Goal: Information Seeking & Learning: Learn about a topic

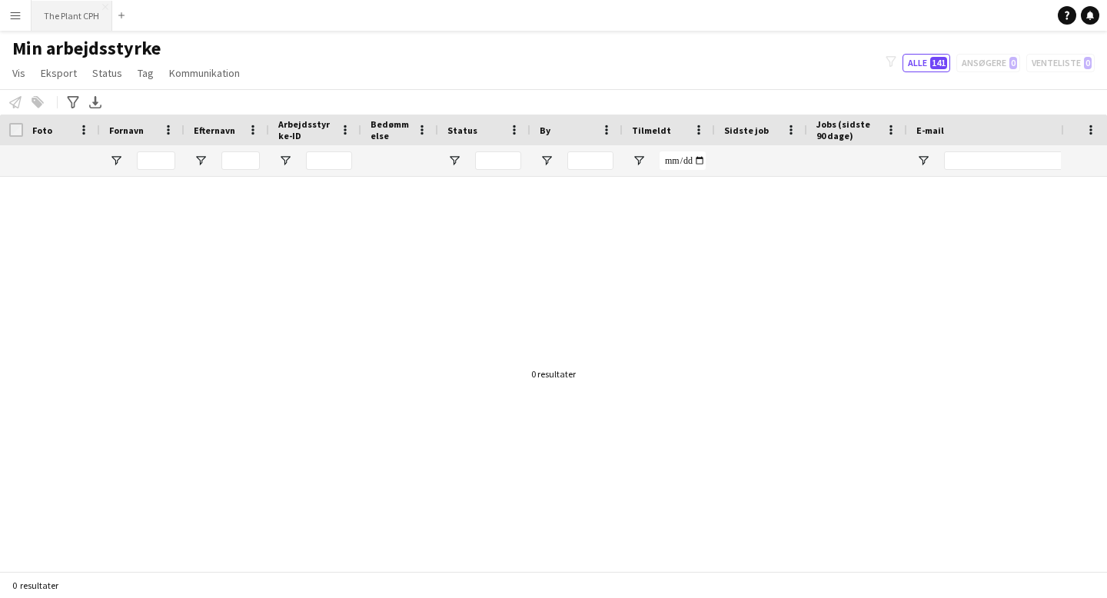
click at [66, 11] on button "The Plant CPH Luk" at bounding box center [72, 16] width 81 height 30
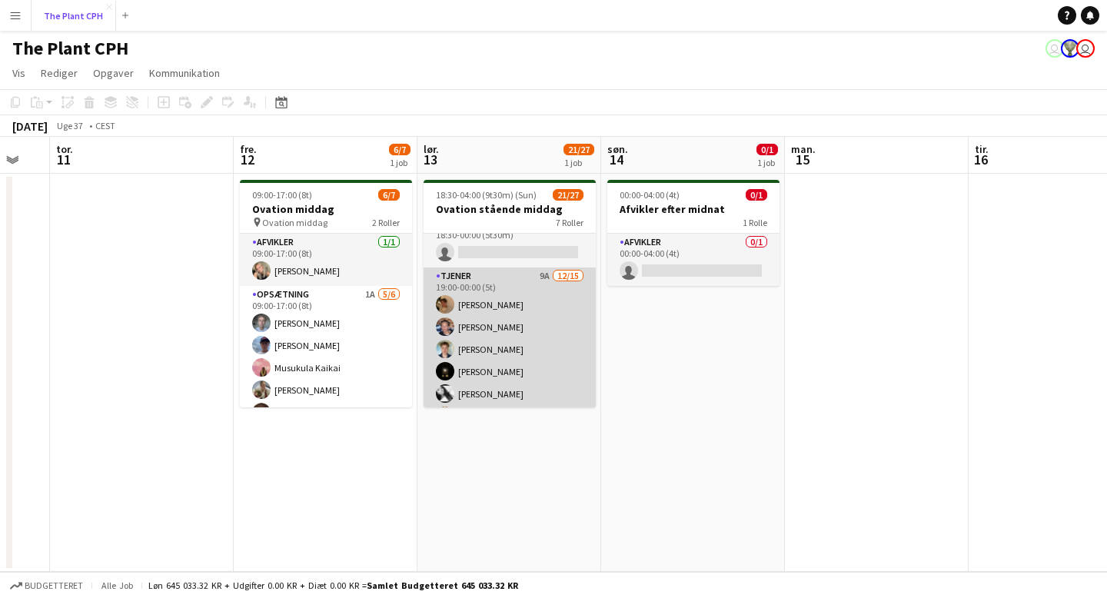
scroll to position [17, 0]
click at [471, 332] on app-card-role "Tjener 9A [DATE] 19:00-00:00 (5t) [PERSON_NAME] [PERSON_NAME] [PERSON_NAME] [PE…" at bounding box center [510, 451] width 172 height 365
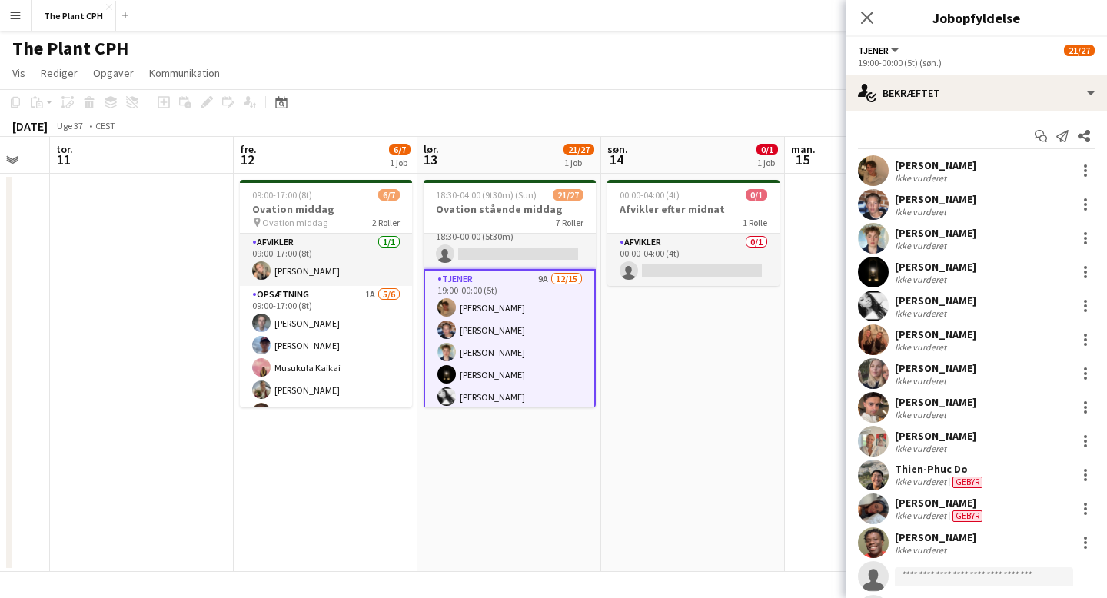
click at [877, 195] on app-user-avatar at bounding box center [873, 204] width 31 height 31
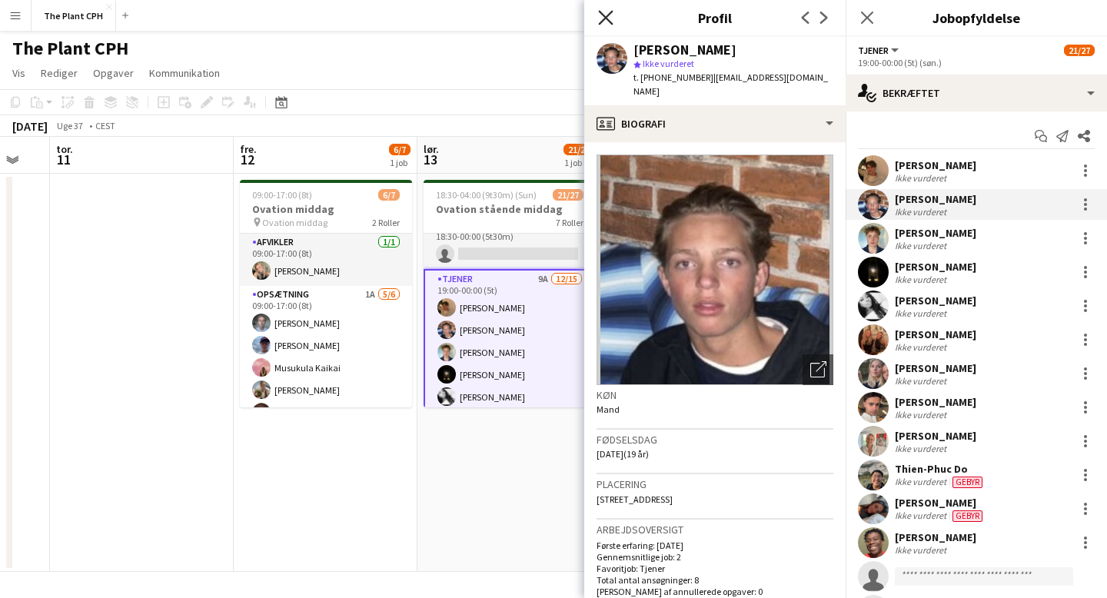
click at [603, 12] on icon "Luk pop-in" at bounding box center [605, 17] width 15 height 15
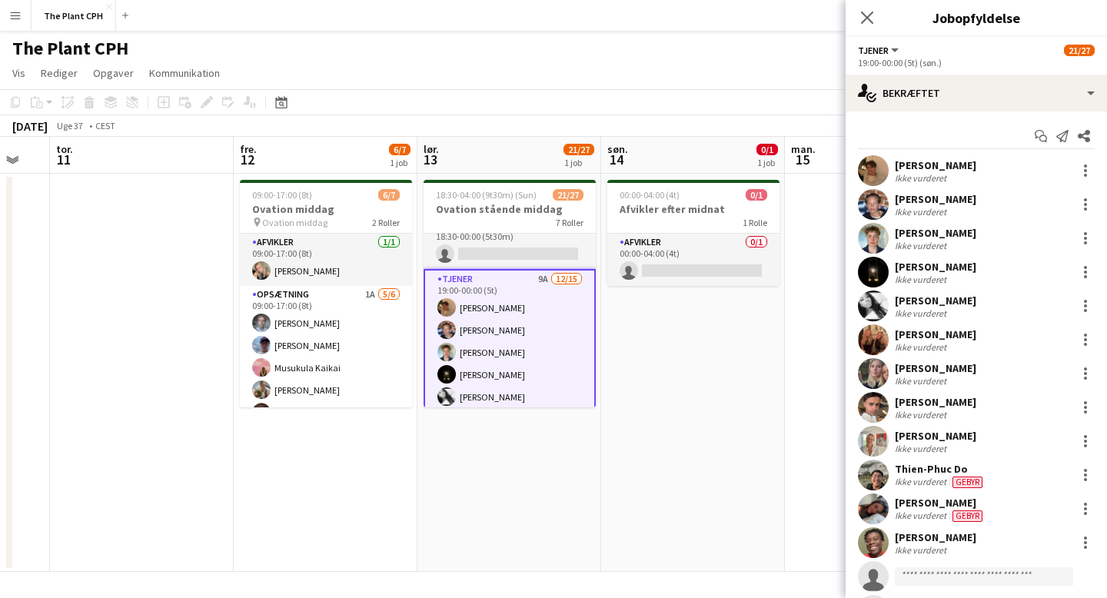
click at [877, 409] on app-user-avatar at bounding box center [873, 407] width 31 height 31
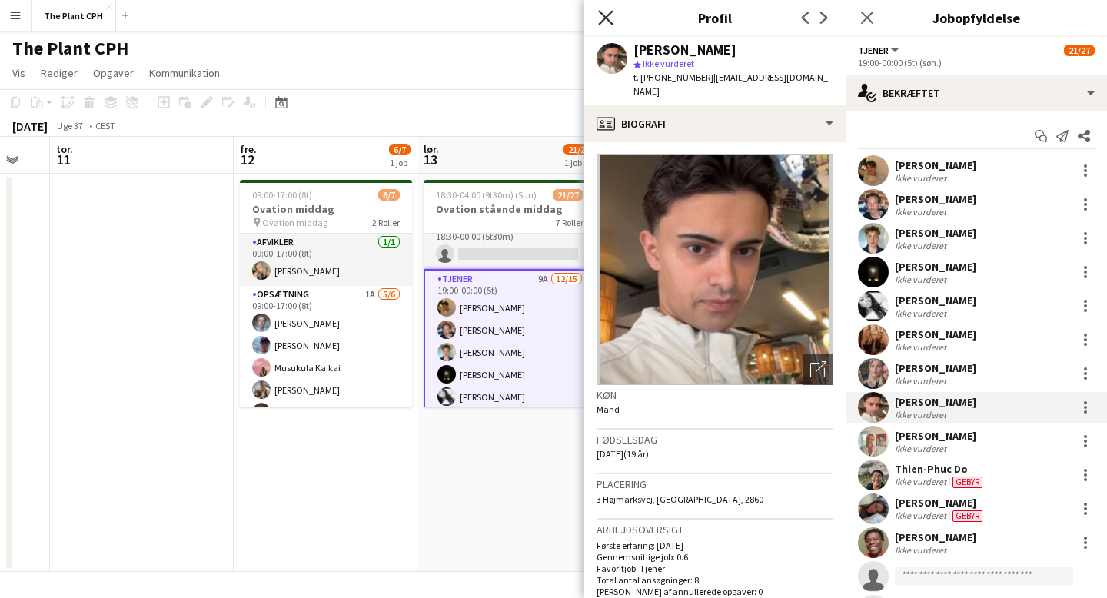
click at [604, 12] on icon "Luk pop-in" at bounding box center [605, 17] width 15 height 15
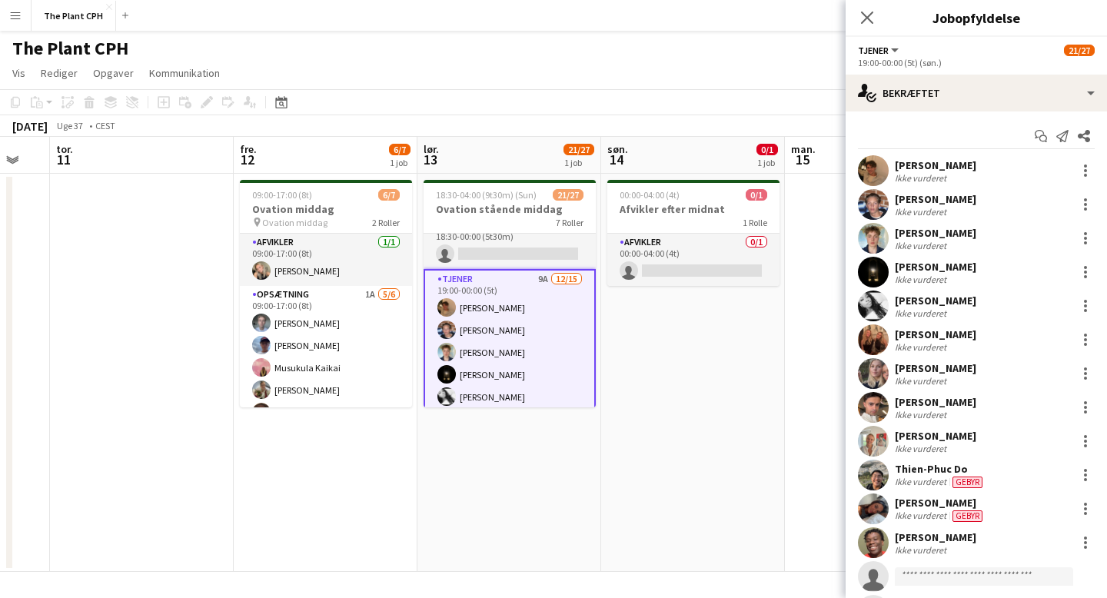
click at [871, 347] on app-user-avatar at bounding box center [873, 340] width 31 height 31
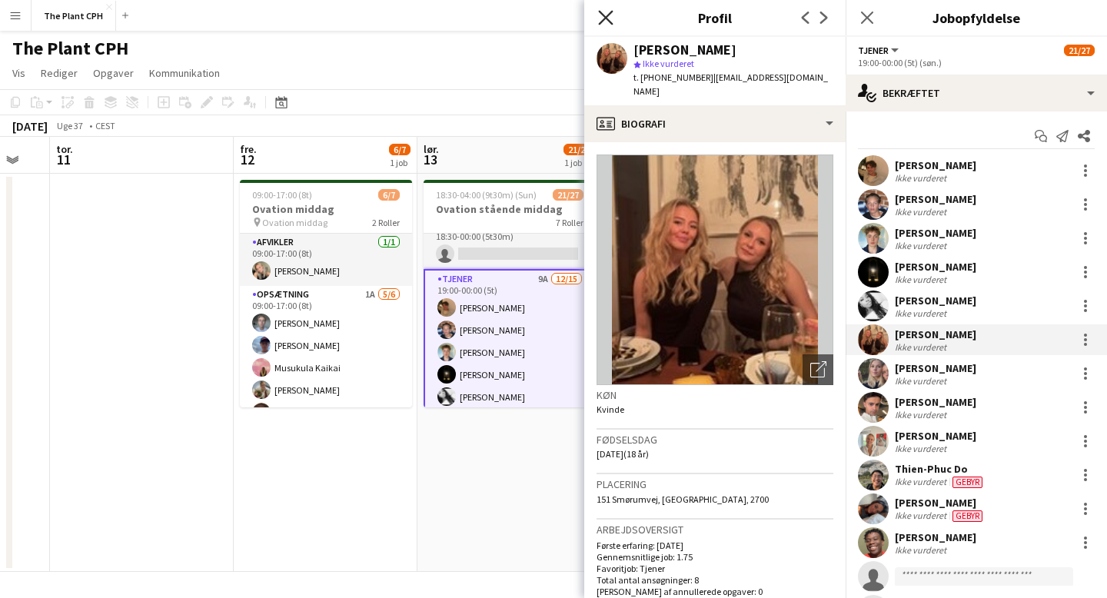
click at [605, 13] on icon "Luk pop-in" at bounding box center [605, 17] width 15 height 15
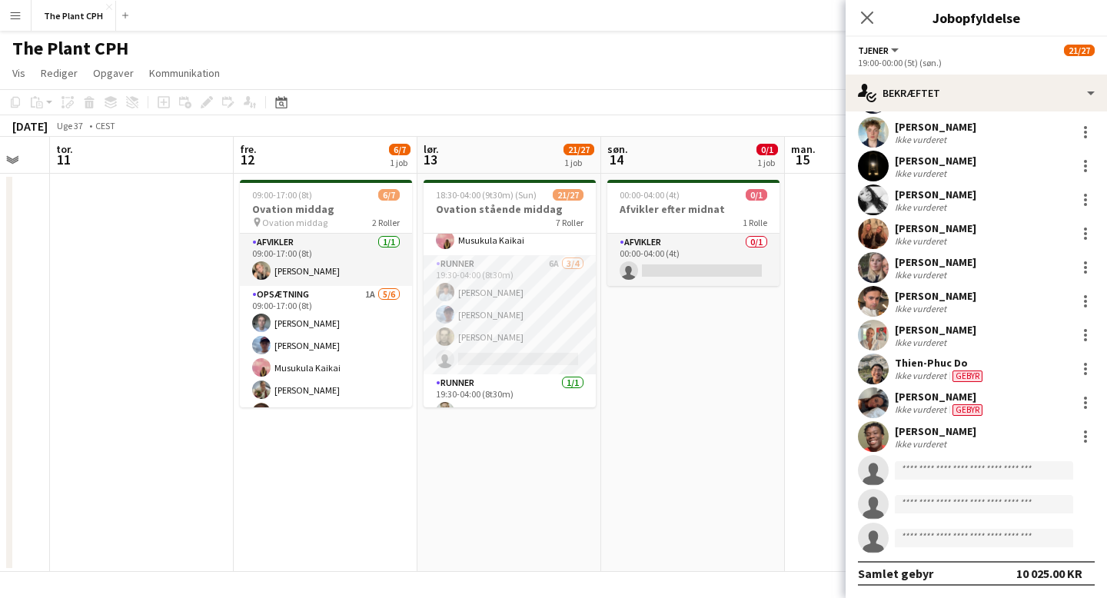
scroll to position [641, 0]
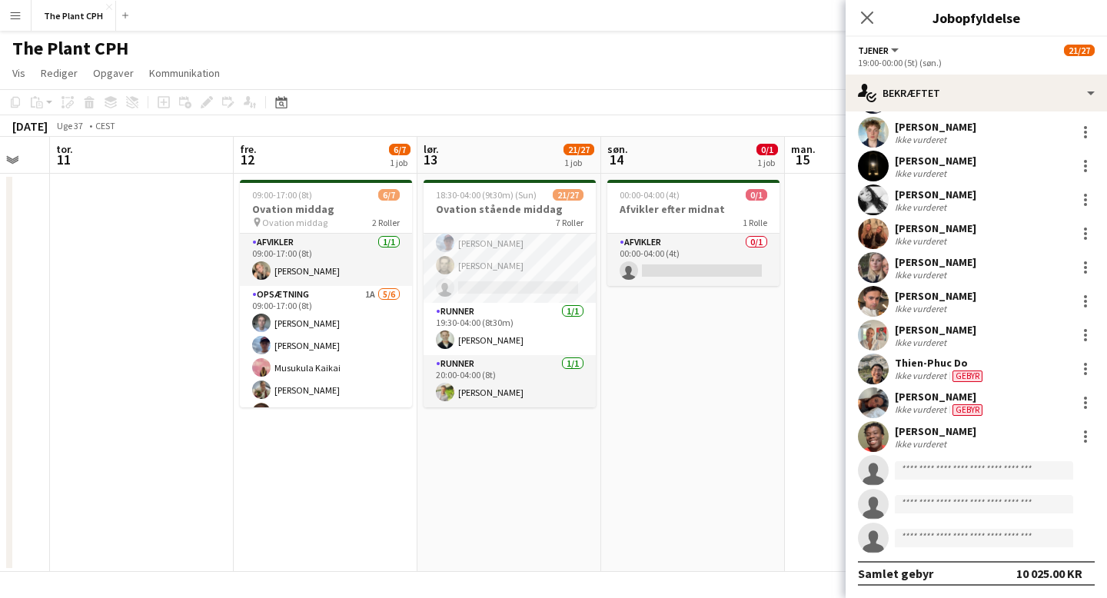
click at [871, 263] on app-user-avatar at bounding box center [873, 267] width 31 height 31
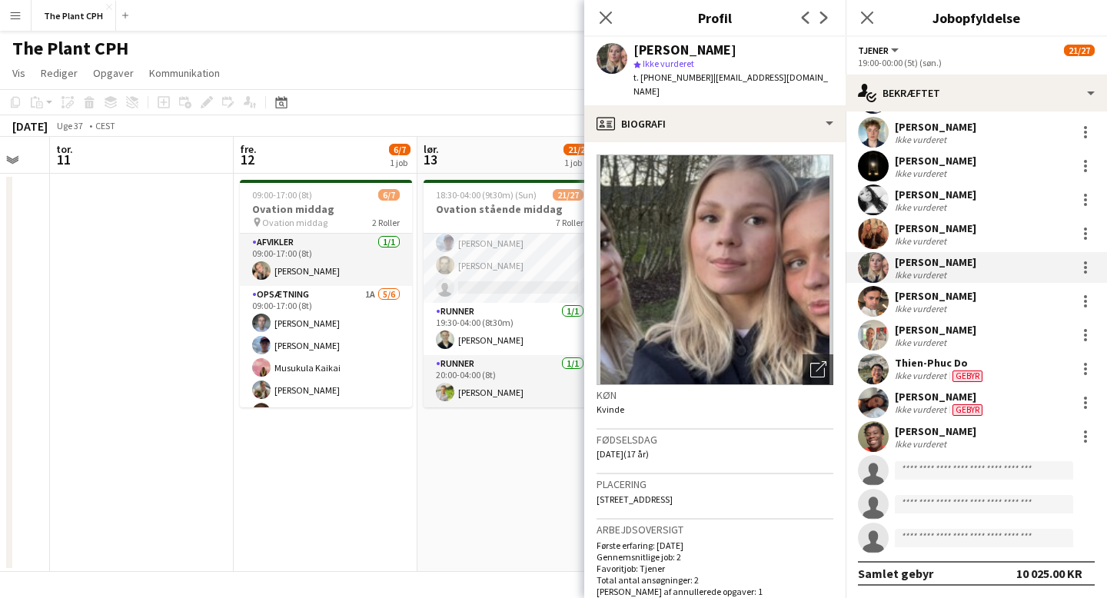
click at [601, 4] on div "Luk pop-in" at bounding box center [605, 17] width 43 height 35
click at [604, 15] on icon at bounding box center [605, 17] width 15 height 15
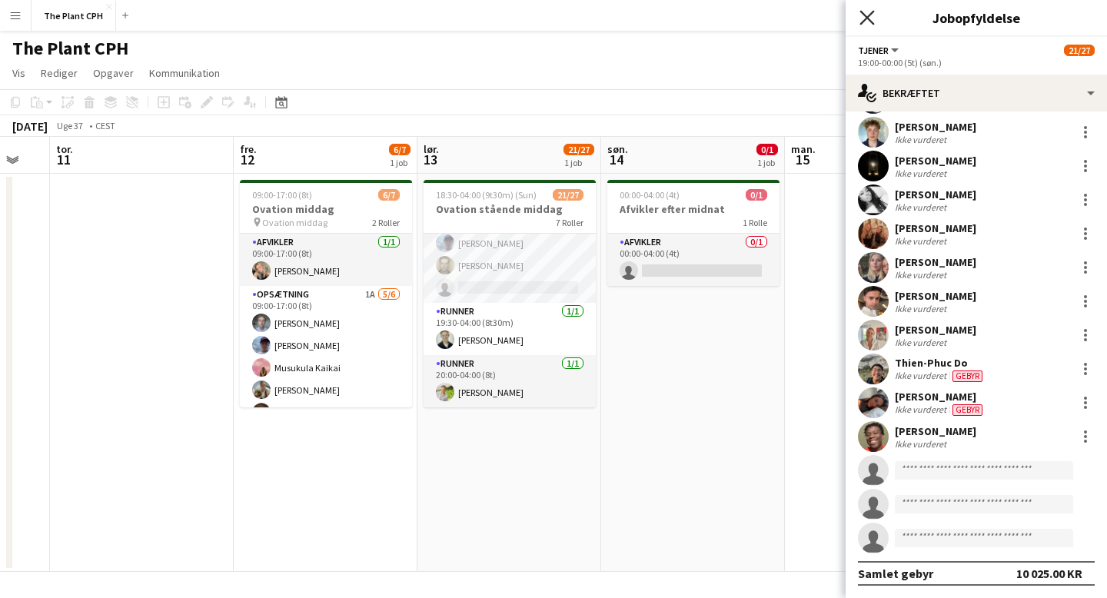
click at [870, 18] on icon "Luk pop-in" at bounding box center [867, 17] width 15 height 15
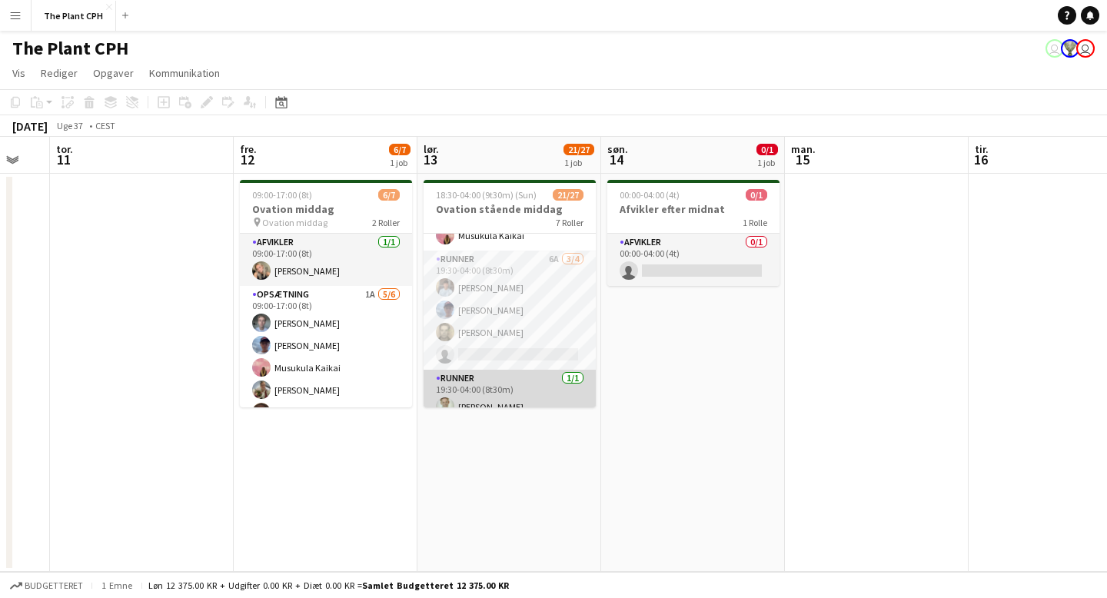
scroll to position [575, 0]
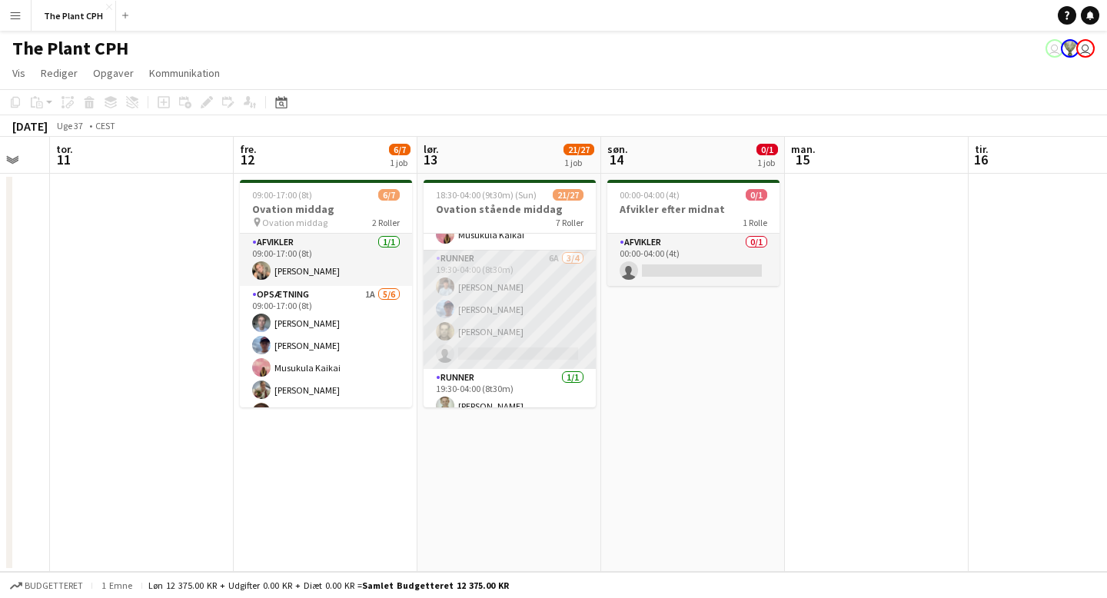
click at [462, 288] on app-card-role "Runner 6A [DATE] 19:30-04:00 (8t30m) [PERSON_NAME] [PERSON_NAME] [PERSON_NAME] …" at bounding box center [510, 309] width 172 height 119
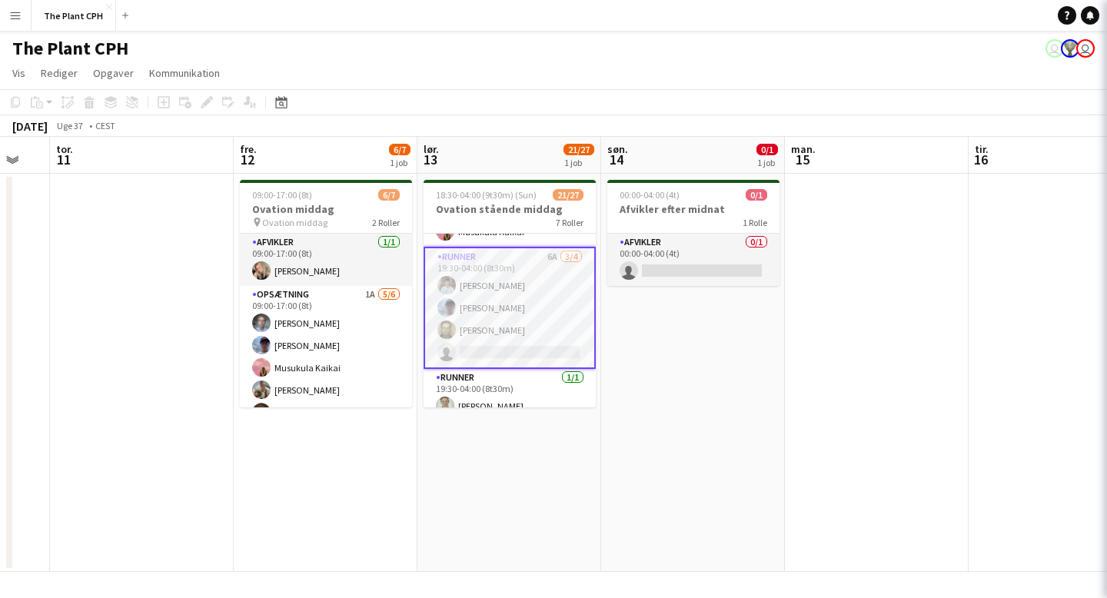
scroll to position [572, 0]
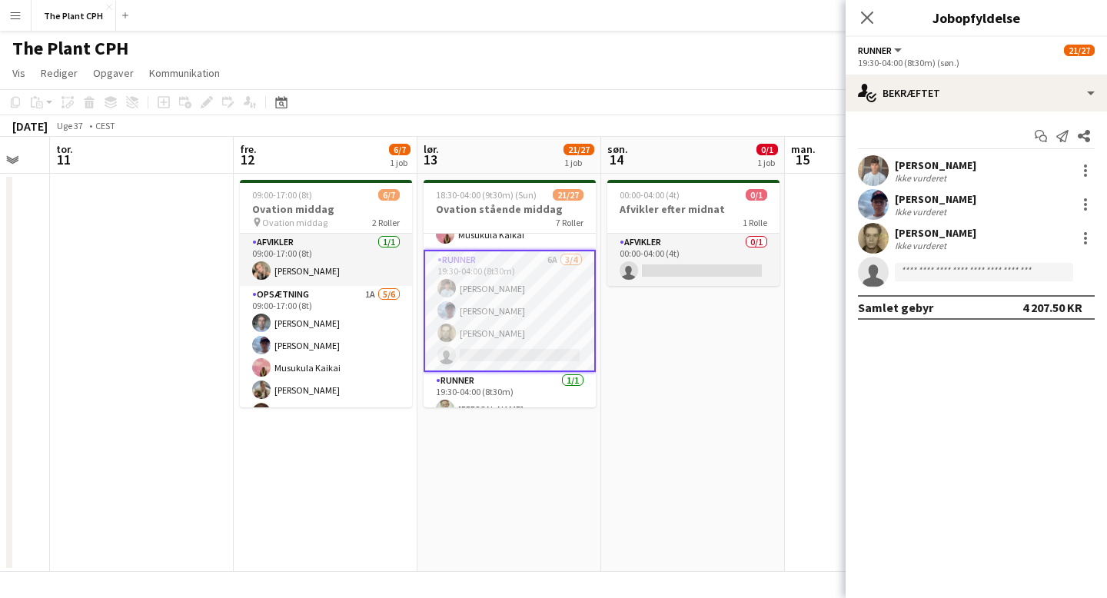
click at [873, 165] on app-user-avatar at bounding box center [873, 170] width 31 height 31
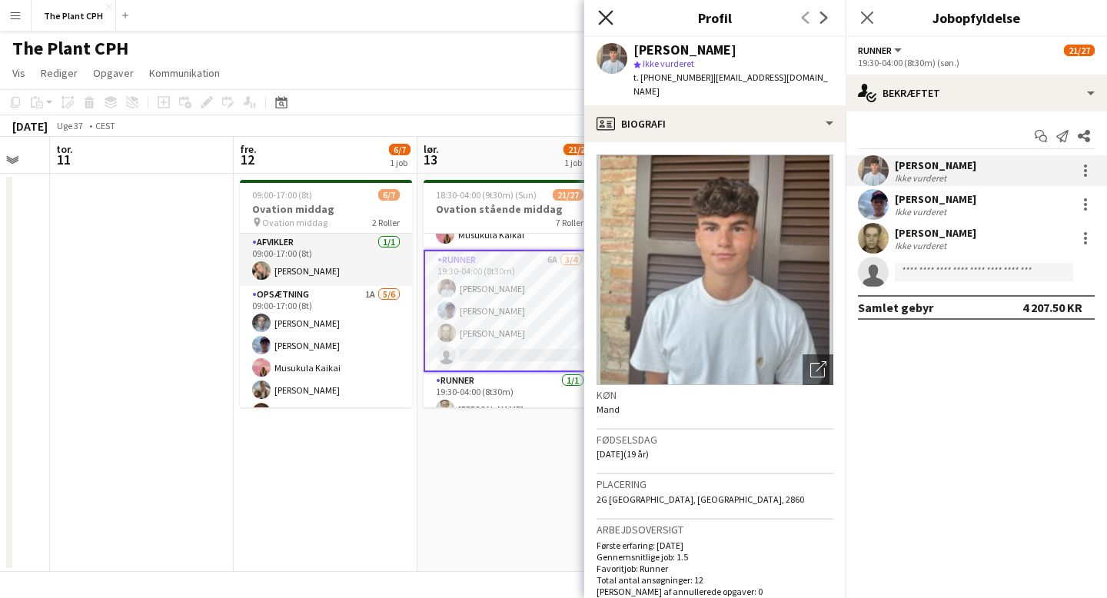
click at [602, 15] on icon at bounding box center [605, 17] width 15 height 15
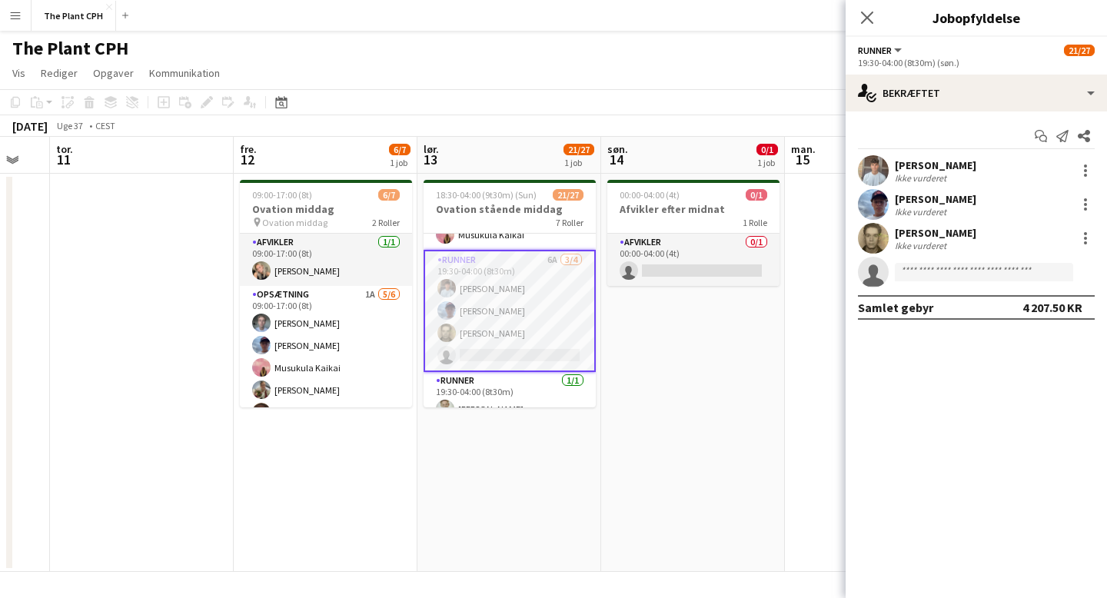
click at [867, 203] on app-user-avatar at bounding box center [873, 204] width 31 height 31
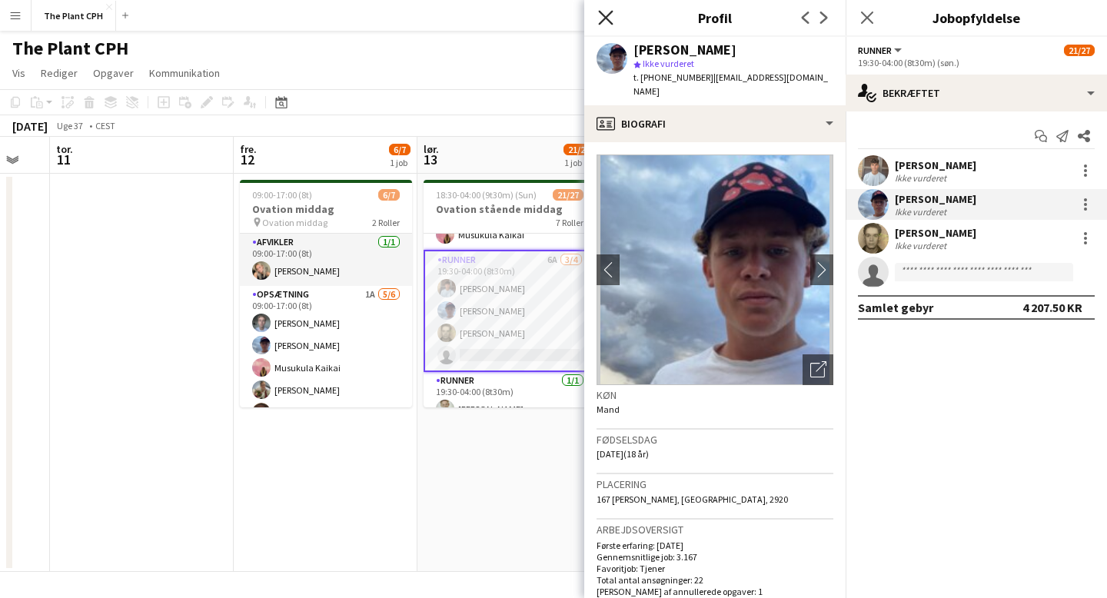
click at [606, 11] on icon "Luk pop-in" at bounding box center [605, 17] width 15 height 15
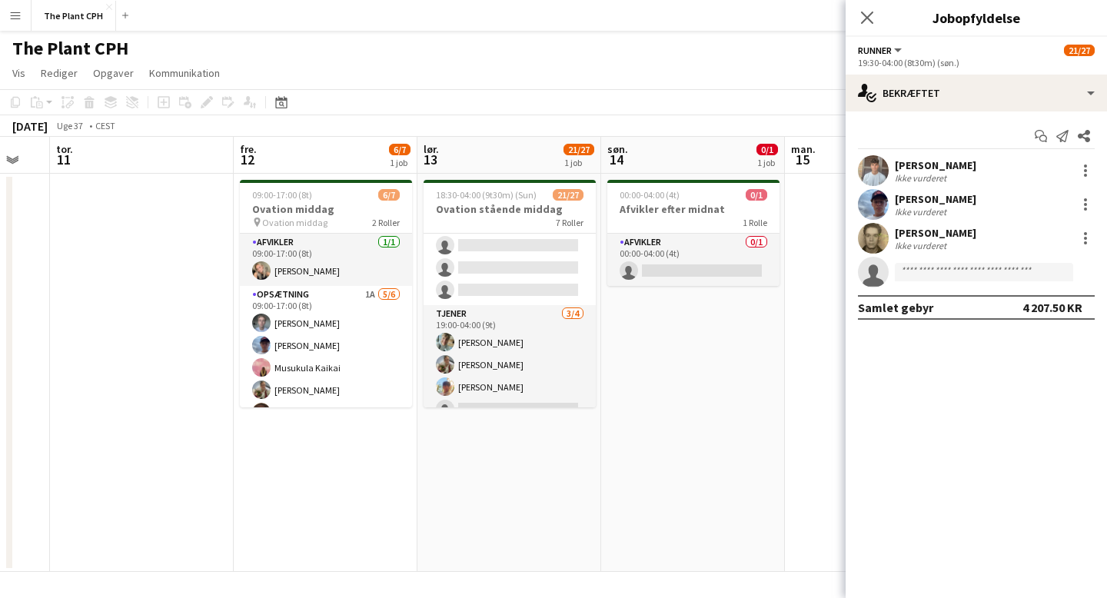
scroll to position [641, 0]
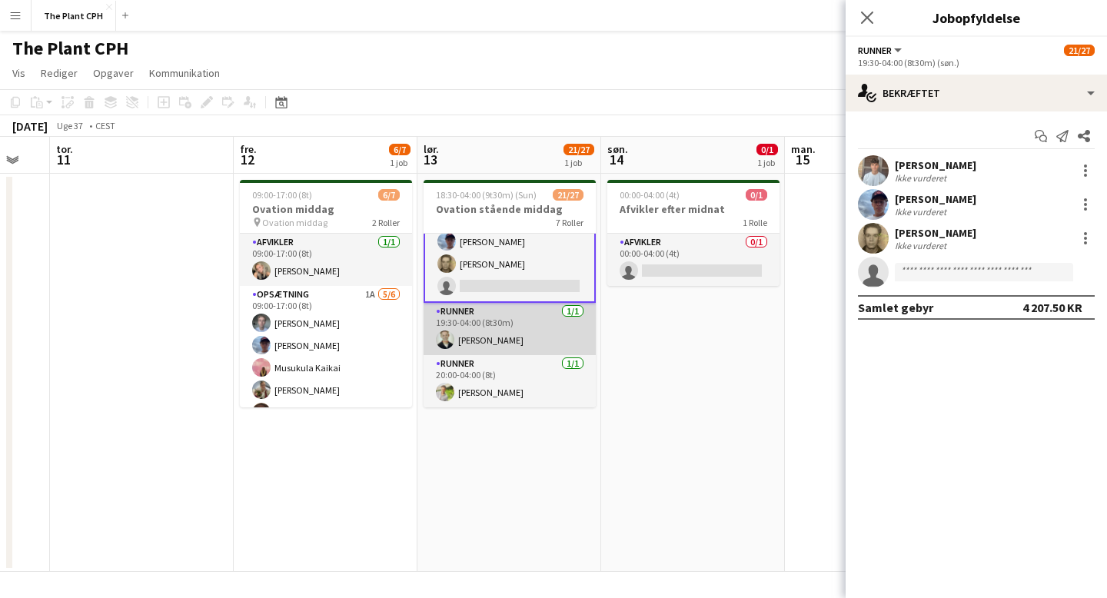
click at [472, 337] on app-card-role "Runner [DATE] 19:30-04:00 (8t30m) [PERSON_NAME]" at bounding box center [510, 329] width 172 height 52
